Goal: Entertainment & Leisure: Consume media (video, audio)

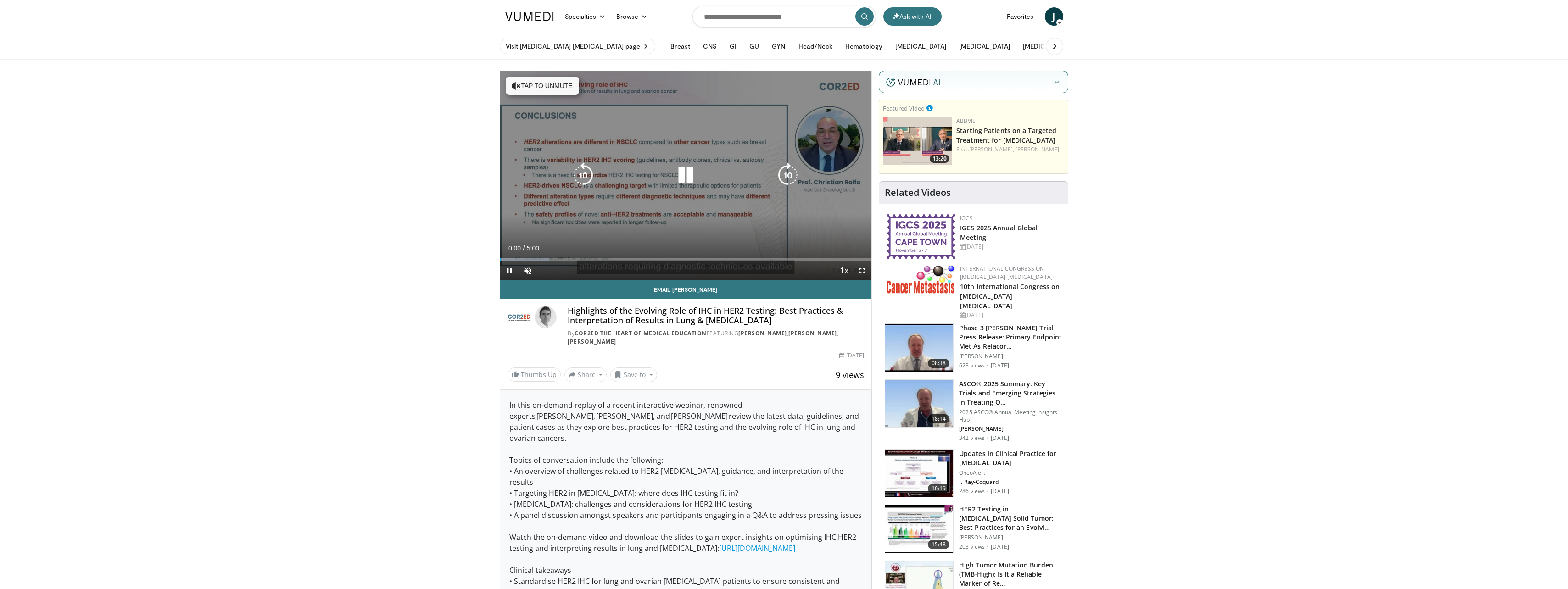
click at [542, 86] on button "Tap to unmute" at bounding box center [542, 86] width 74 height 18
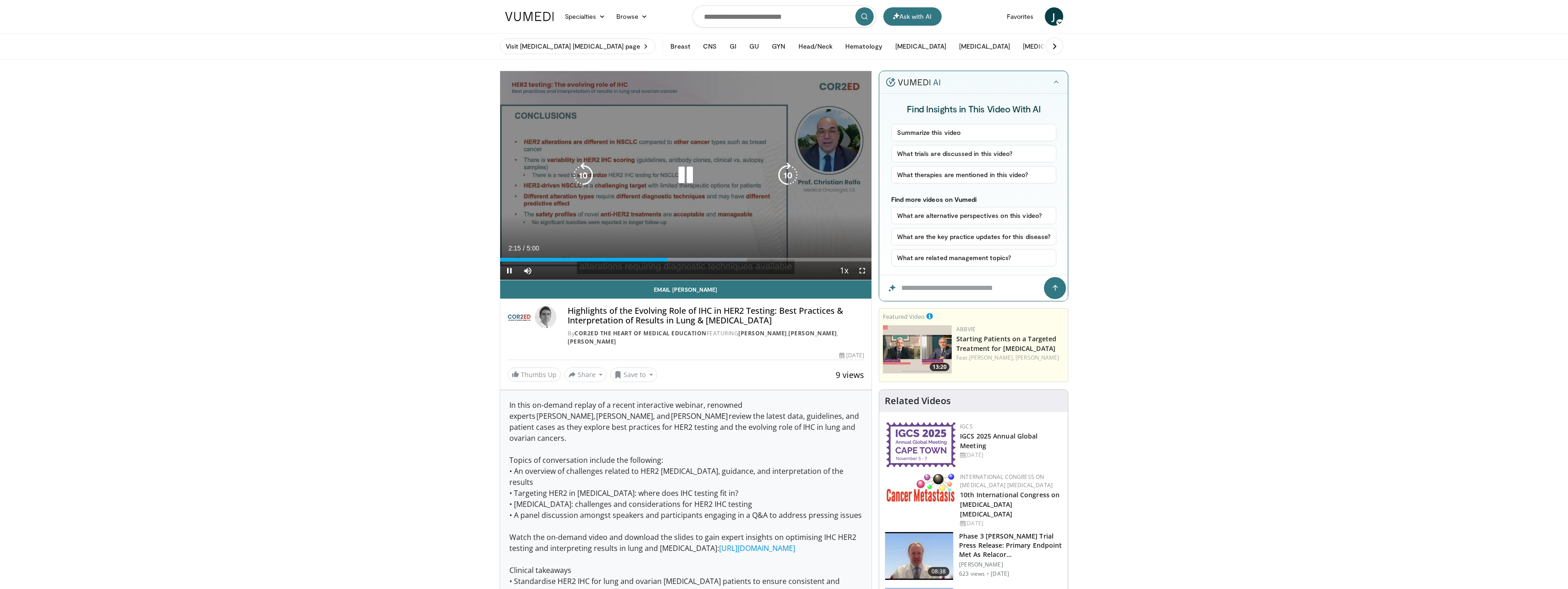
drag, startPoint x: 685, startPoint y: 175, endPoint x: 731, endPoint y: 181, distance: 46.4
click at [686, 175] on icon "Video Player" at bounding box center [685, 175] width 26 height 26
click at [680, 172] on icon "Video Player" at bounding box center [685, 175] width 26 height 26
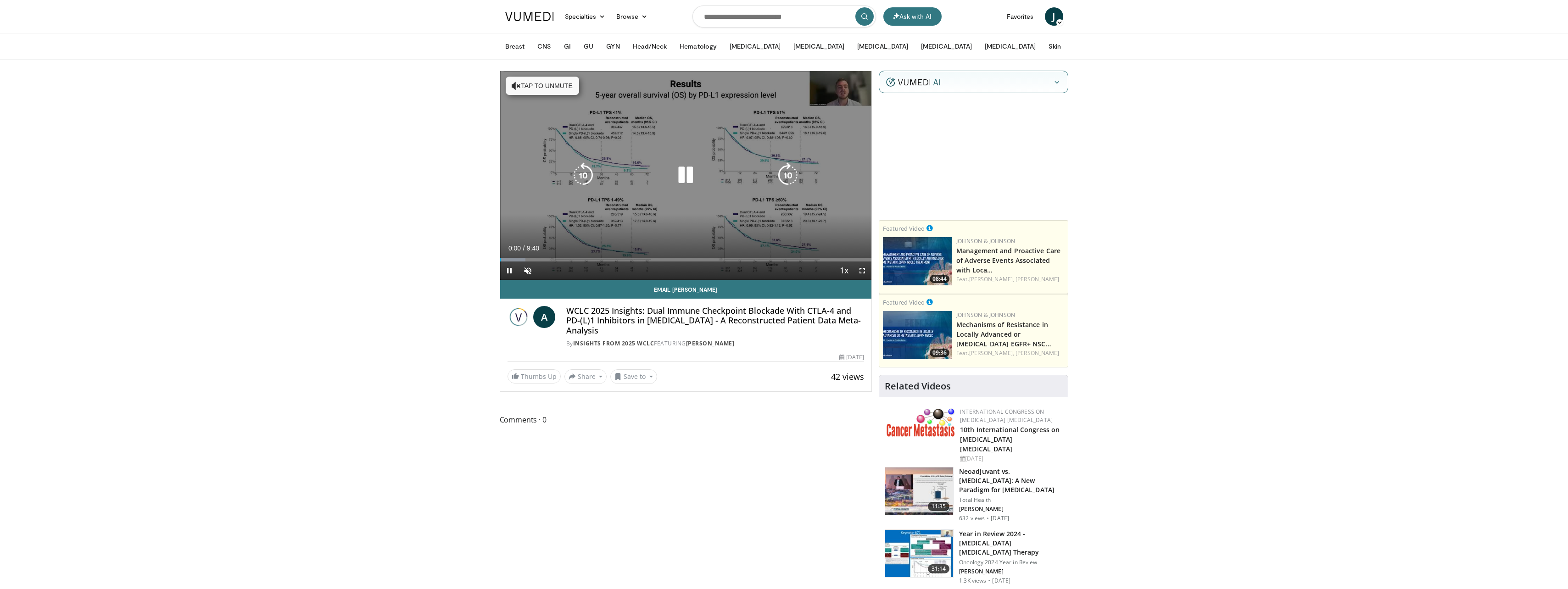
click at [558, 85] on button "Tap to unmute" at bounding box center [542, 86] width 74 height 18
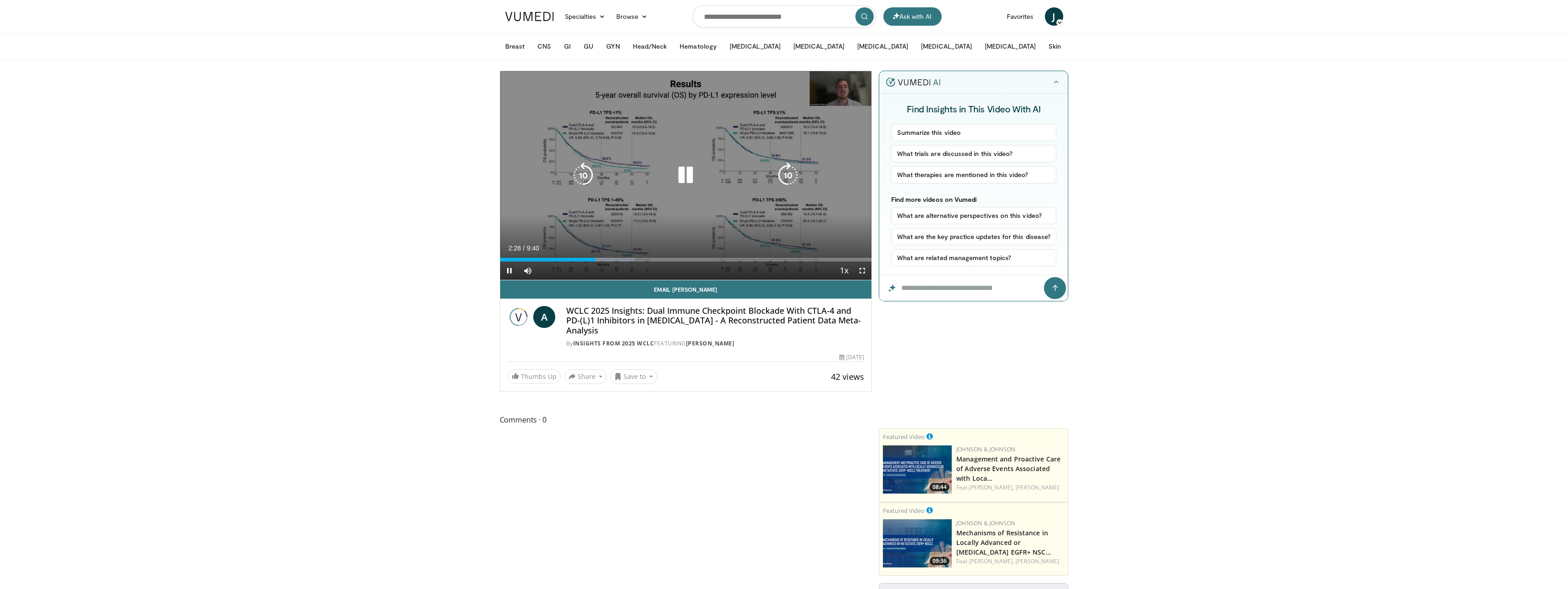
click at [688, 177] on icon "Video Player" at bounding box center [685, 175] width 26 height 26
click at [681, 179] on icon "Video Player" at bounding box center [685, 175] width 26 height 26
click at [684, 177] on icon "Video Player" at bounding box center [685, 175] width 26 height 26
drag, startPoint x: 684, startPoint y: 170, endPoint x: 645, endPoint y: 174, distance: 39.2
click at [685, 170] on icon "Video Player" at bounding box center [685, 175] width 26 height 26
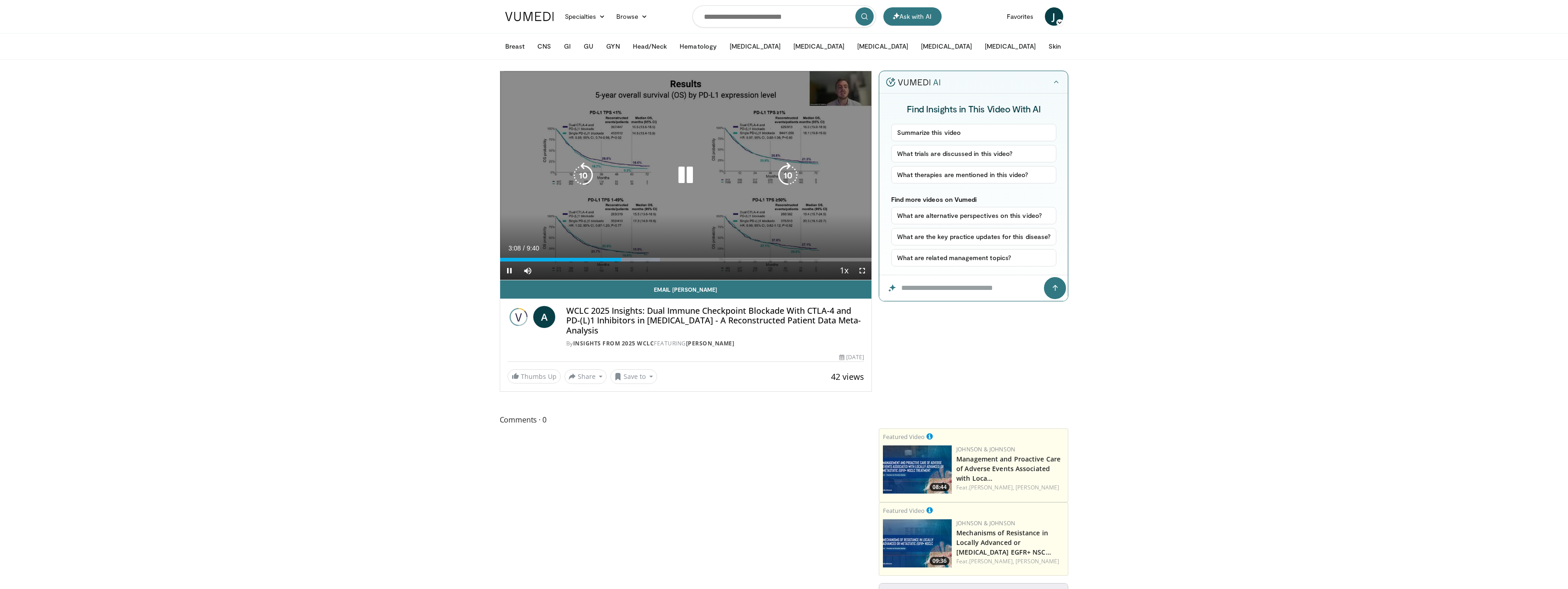
click at [684, 174] on icon "Video Player" at bounding box center [685, 175] width 26 height 26
click at [684, 176] on icon "Video Player" at bounding box center [685, 175] width 26 height 26
click at [685, 173] on icon "Video Player" at bounding box center [685, 175] width 26 height 26
click at [686, 180] on icon "Video Player" at bounding box center [685, 175] width 26 height 26
click at [684, 174] on icon "Video Player" at bounding box center [685, 175] width 26 height 26
